Goal: Navigation & Orientation: Go to known website

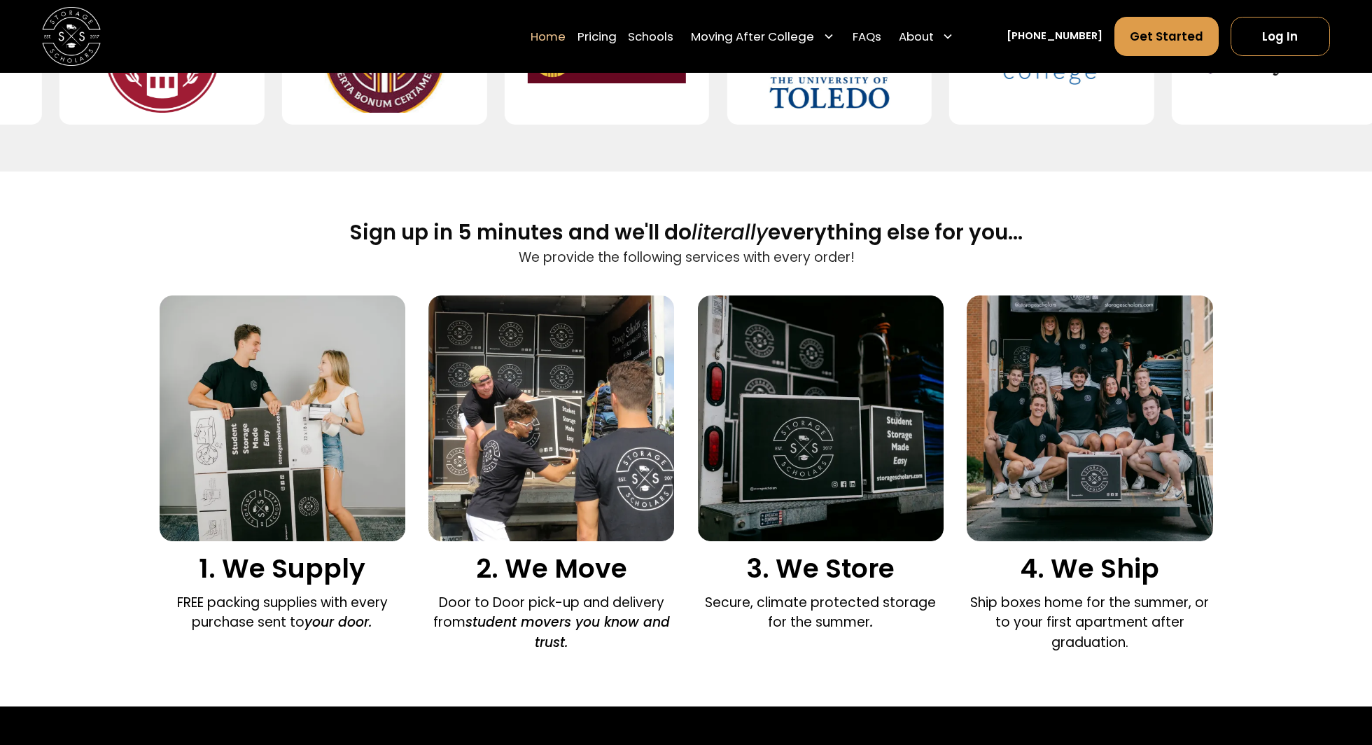
scroll to position [788, 0]
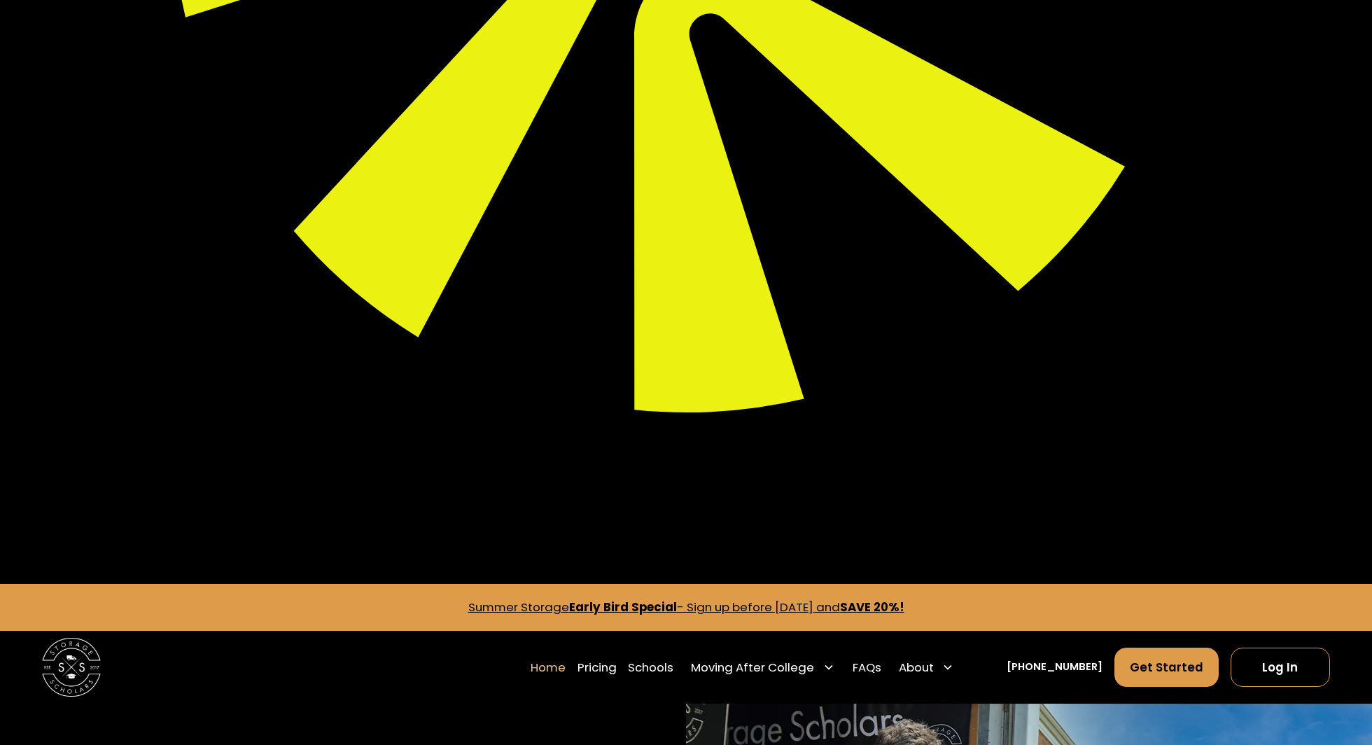
drag, startPoint x: 349, startPoint y: 222, endPoint x: 879, endPoint y: 245, distance: 530.4
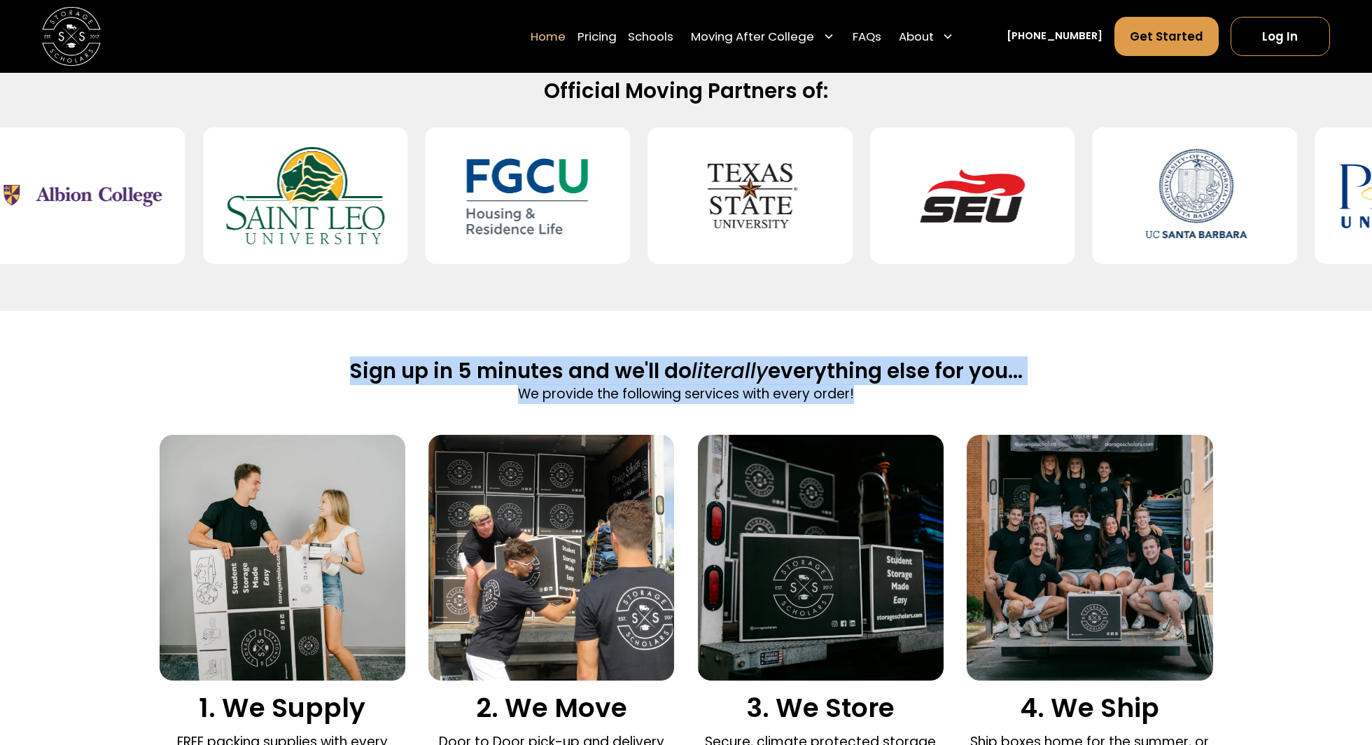
scroll to position [2243, 0]
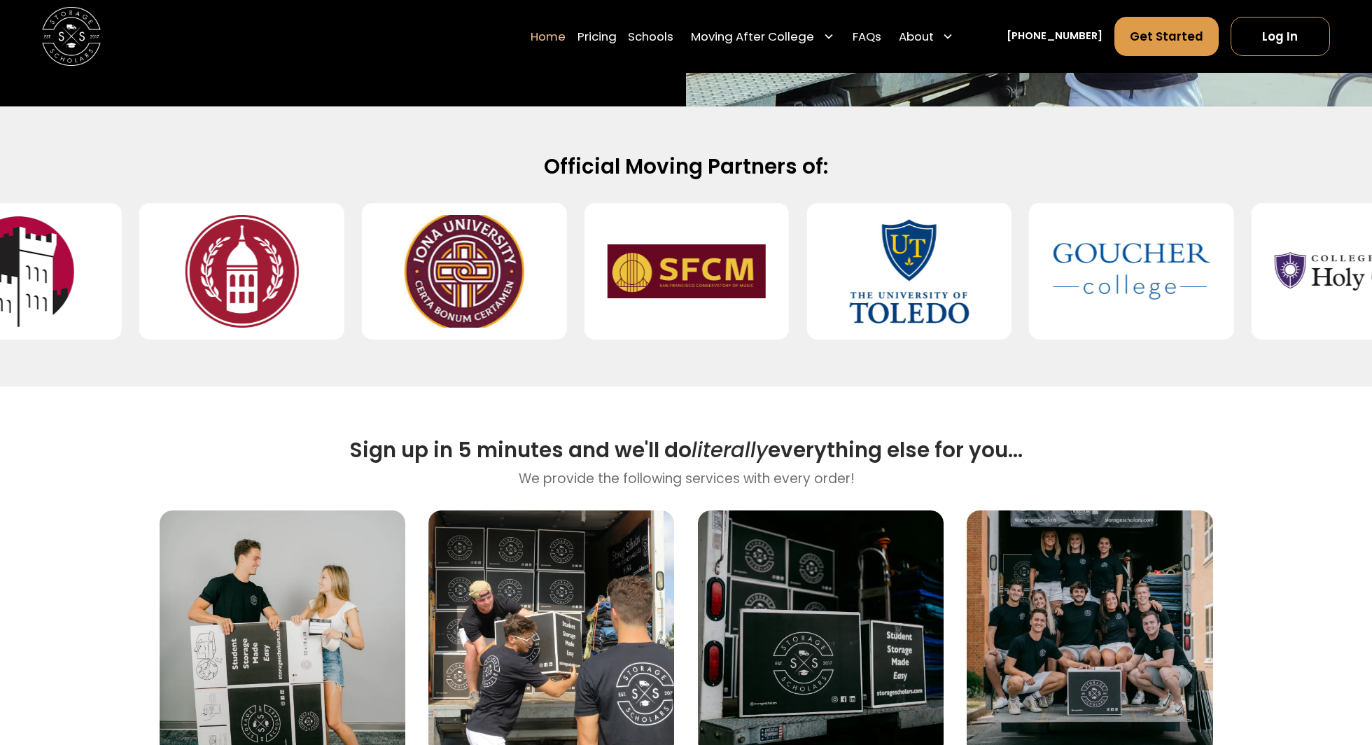
scroll to position [794, 0]
